Goal: Task Accomplishment & Management: Manage account settings

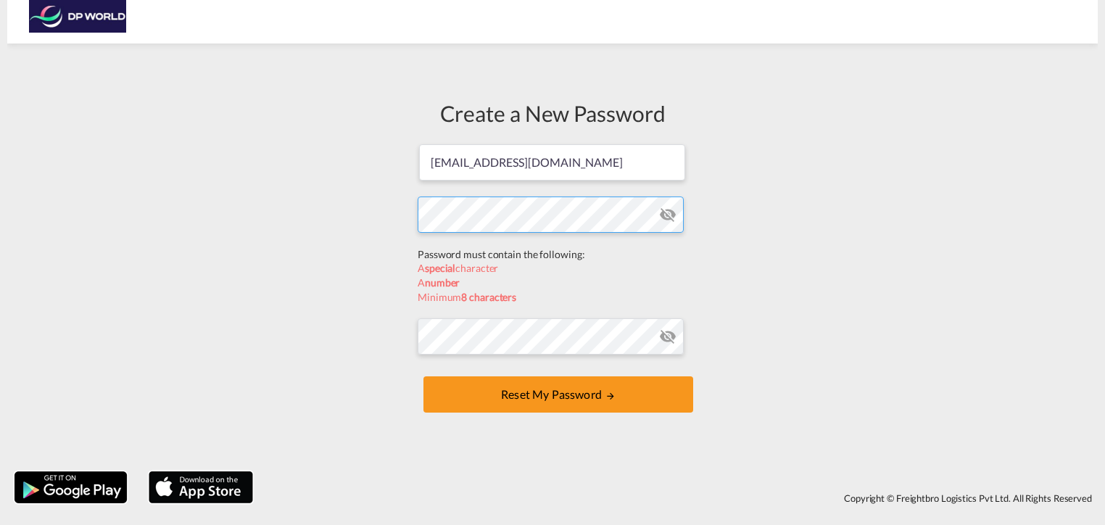
click at [507, 245] on form "[EMAIL_ADDRESS][DOMAIN_NAME] Password must contain the following: A special cha…" at bounding box center [553, 280] width 270 height 274
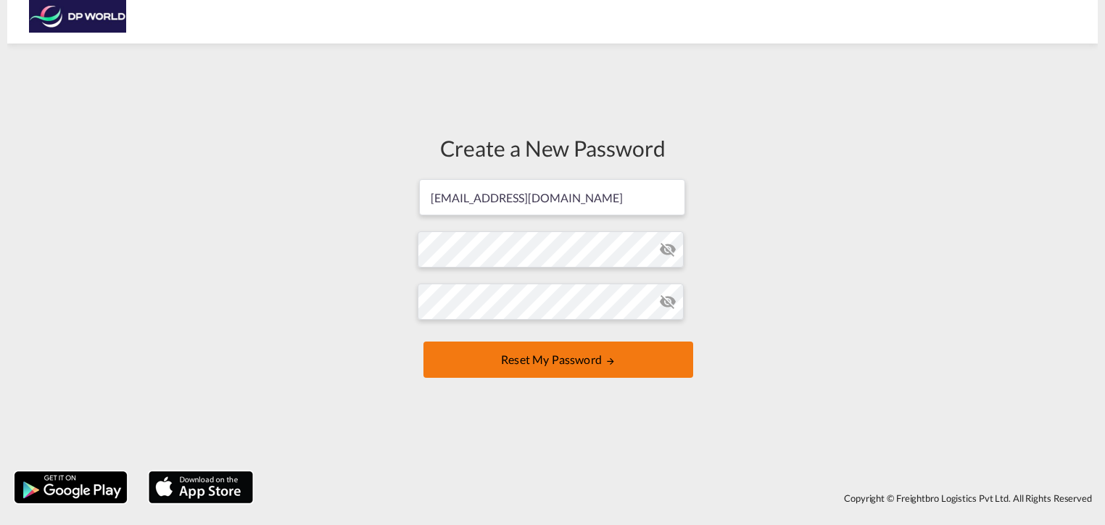
click at [525, 359] on button "Reset my password" at bounding box center [558, 359] width 270 height 36
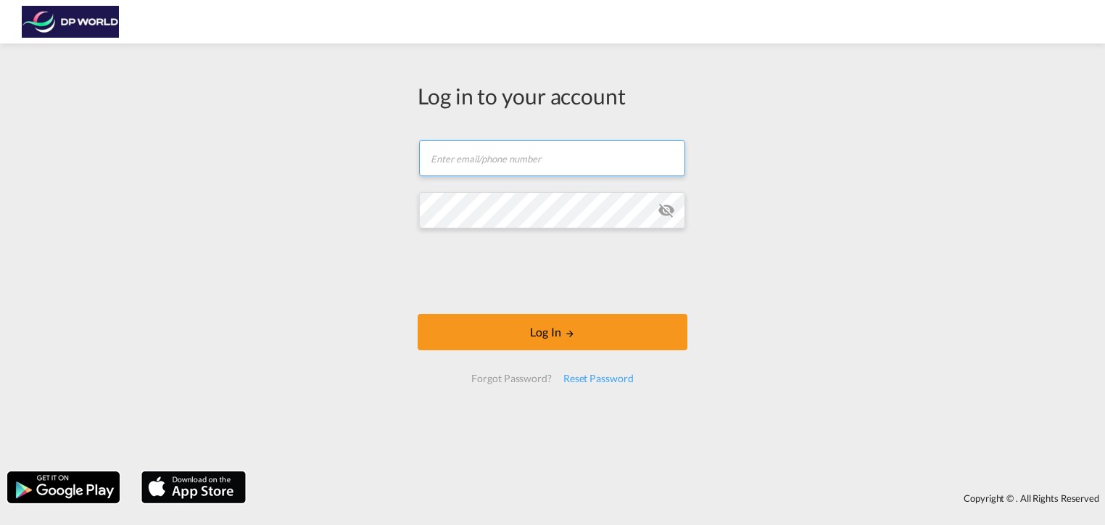
type input "[EMAIL_ADDRESS][DOMAIN_NAME]"
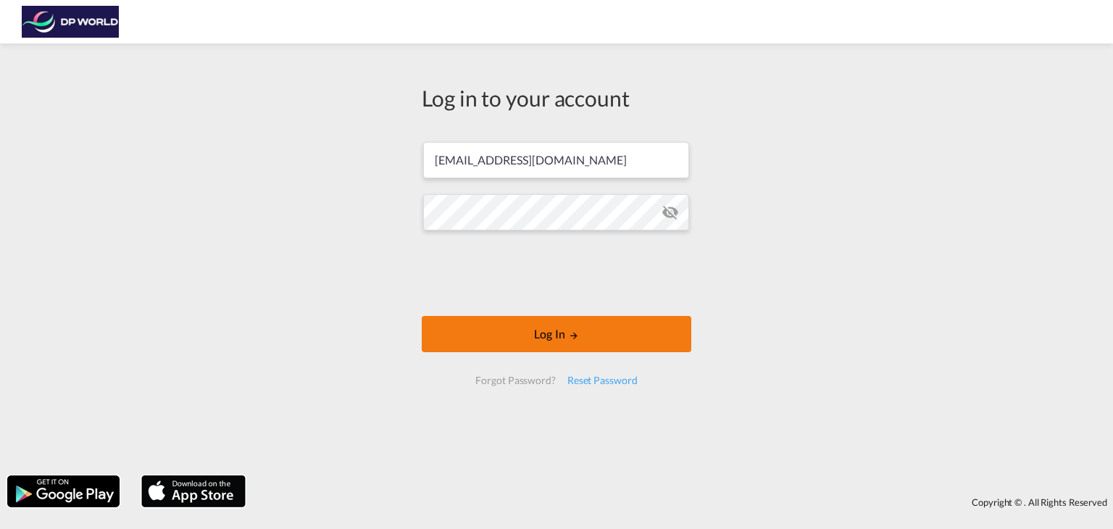
click at [503, 341] on button "Log In" at bounding box center [557, 334] width 270 height 36
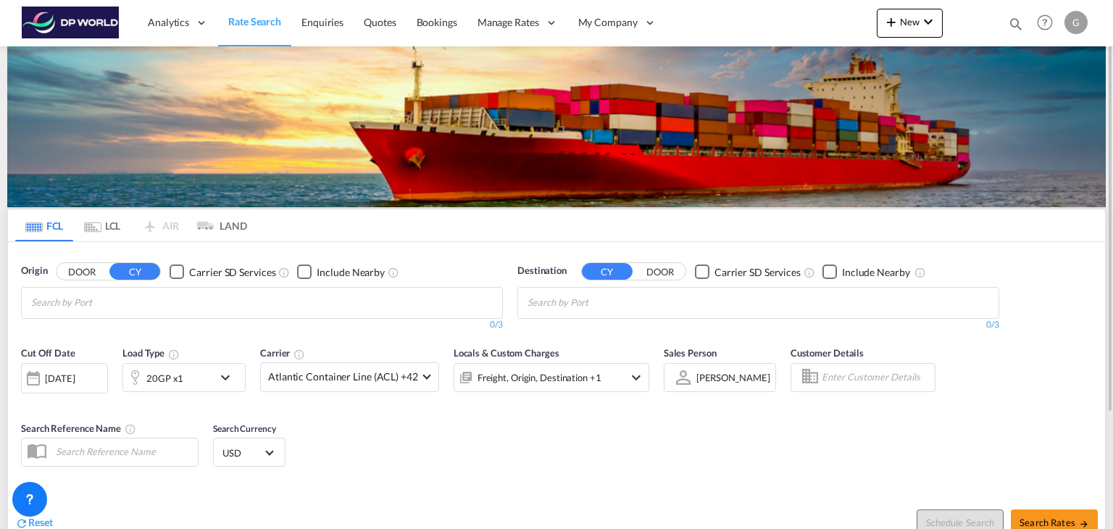
click at [188, 304] on md-chips at bounding box center [262, 303] width 481 height 30
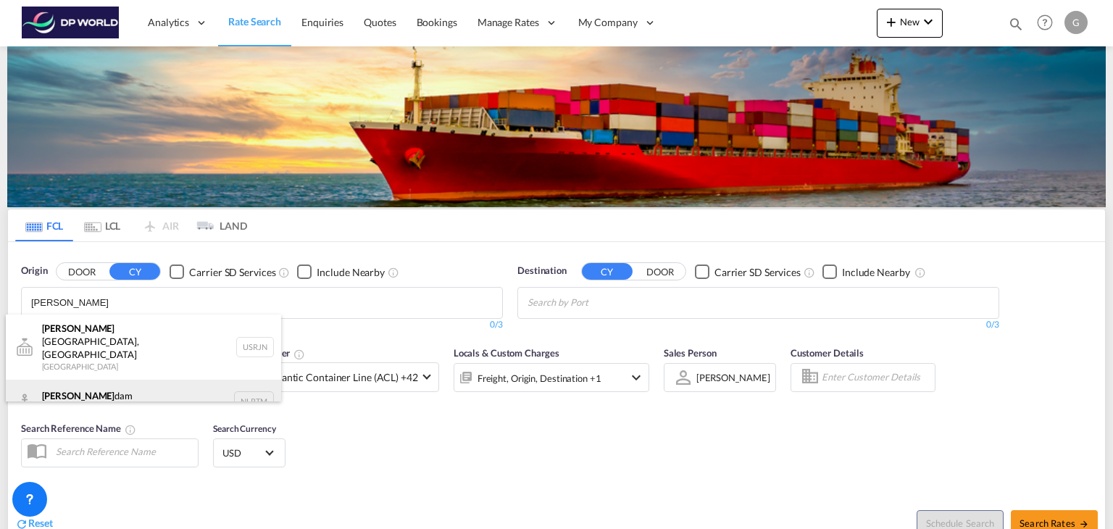
type input "[PERSON_NAME]"
click at [110, 380] on div "[PERSON_NAME] dam [GEOGRAPHIC_DATA] NLRTM" at bounding box center [143, 401] width 275 height 43
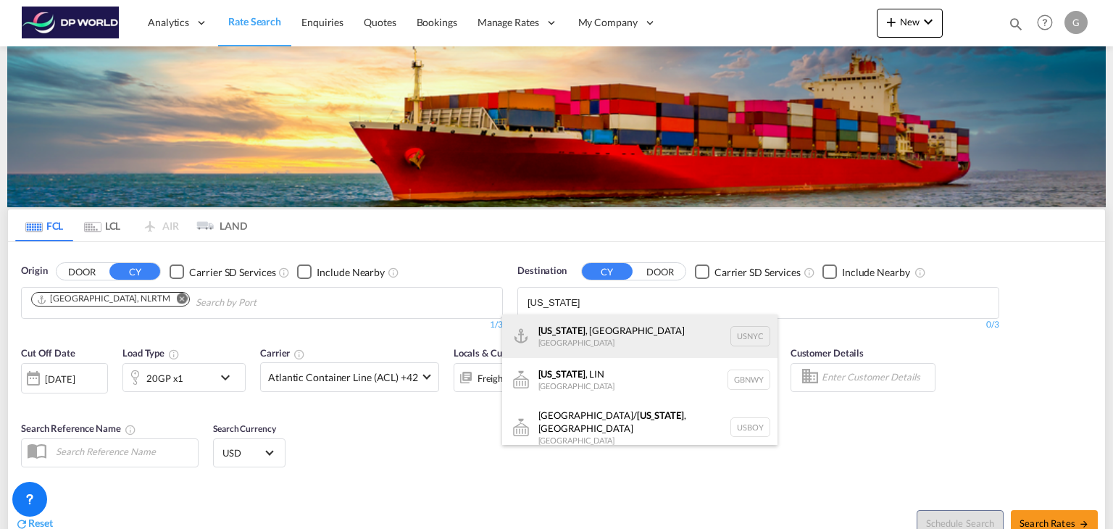
type input "[US_STATE]"
click at [618, 331] on div "[US_STATE] , [GEOGRAPHIC_DATA] [GEOGRAPHIC_DATA] USNYC" at bounding box center [639, 336] width 275 height 43
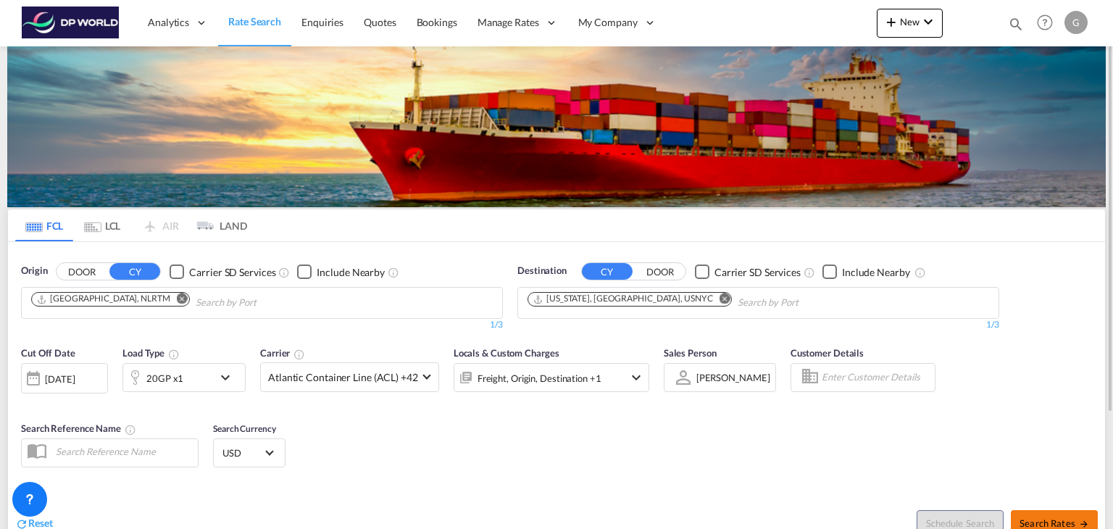
click at [1050, 515] on button "Search Rates" at bounding box center [1054, 523] width 87 height 26
type input "NLRTM to USNYC / [DATE]"
